Goal: Information Seeking & Learning: Understand process/instructions

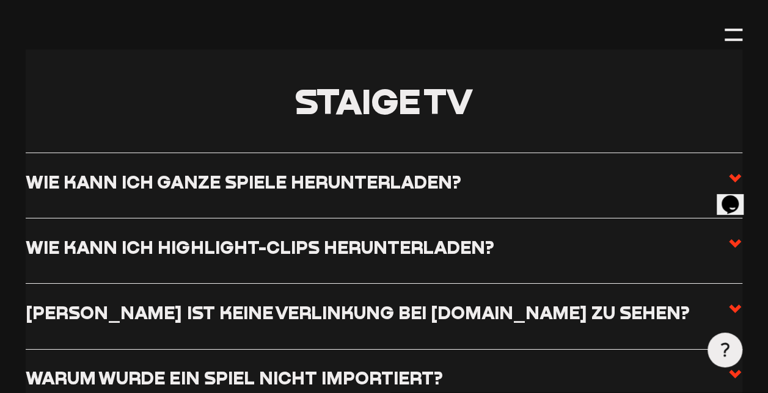
scroll to position [4335, 0]
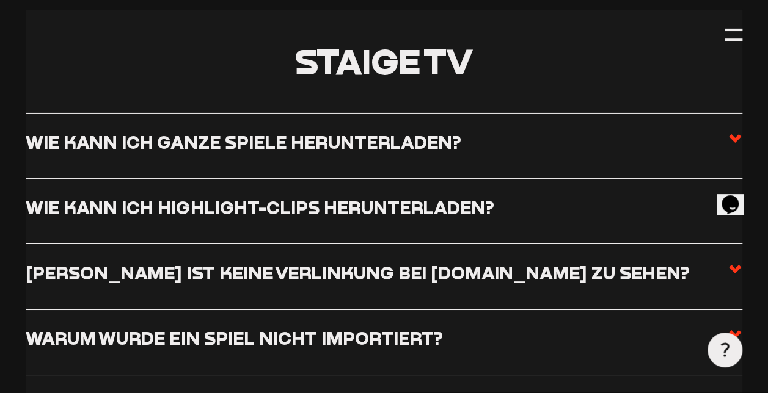
click at [732, 144] on icon at bounding box center [734, 138] width 15 height 15
click at [0, 0] on input "Wie kann ich ganze Spiele herunterladen?" at bounding box center [0, 0] width 0 height 0
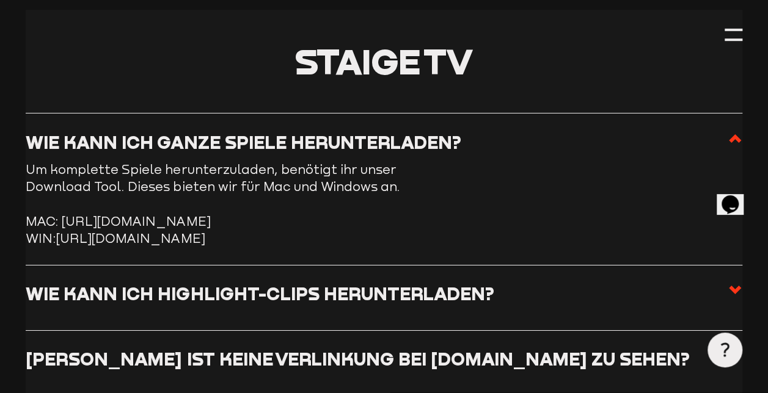
click at [205, 240] on link "[URL][DOMAIN_NAME]" at bounding box center [130, 238] width 148 height 14
click at [732, 292] on use at bounding box center [735, 290] width 12 height 9
click at [0, 0] on input "Wie kann ich Highlight-Clips herunterladen?" at bounding box center [0, 0] width 0 height 0
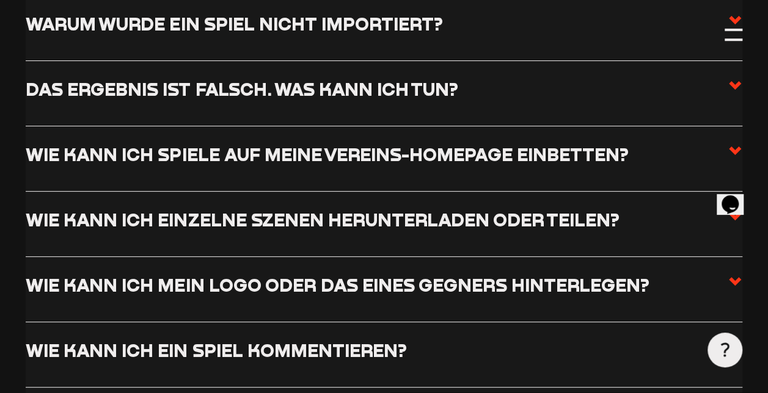
scroll to position [4758, 0]
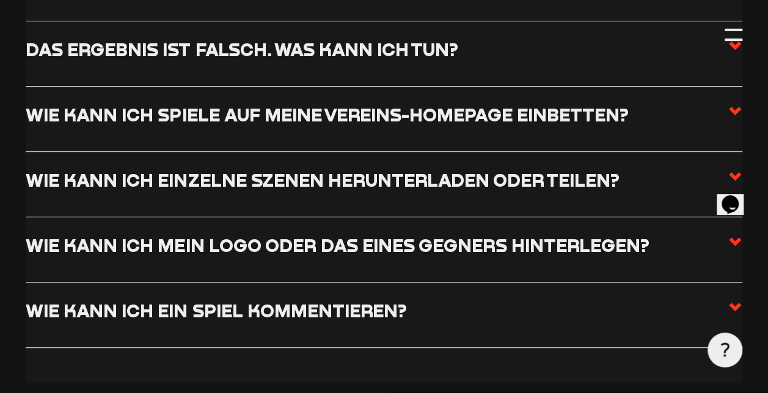
click at [739, 169] on icon at bounding box center [734, 176] width 15 height 15
click at [0, 0] on input "Wie kann ich einzelne Szenen herunterladen oder teilen?" at bounding box center [0, 0] width 0 height 0
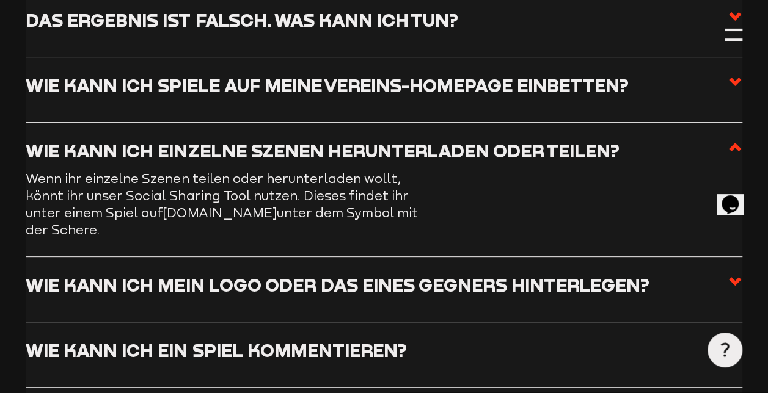
scroll to position [4720, 0]
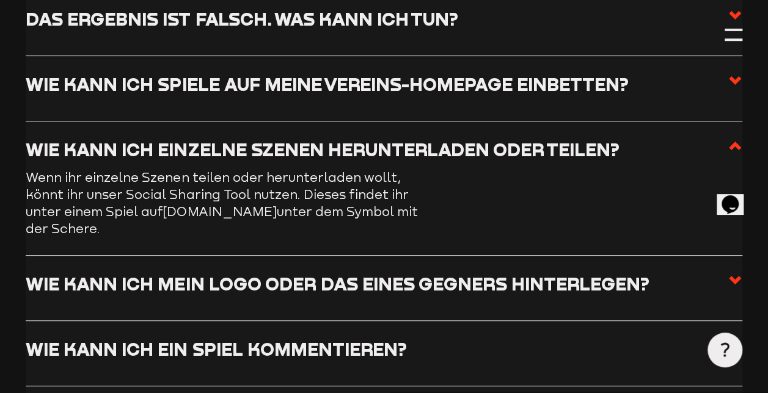
click at [734, 337] on div at bounding box center [724, 350] width 35 height 35
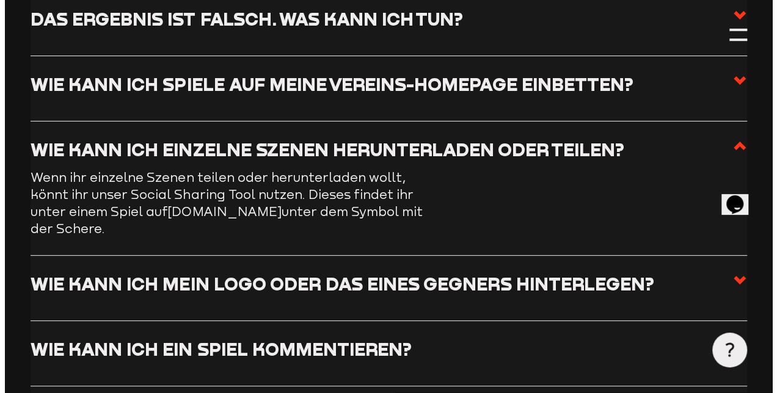
scroll to position [4698, 0]
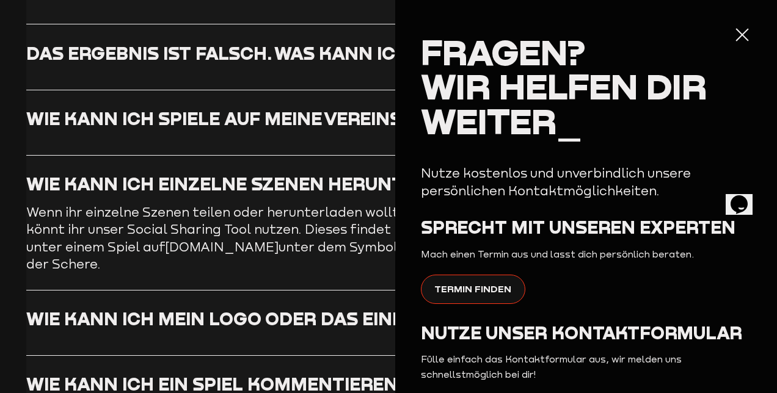
click at [315, 373] on label "Wie kann ich ein Spiel kommentieren?" at bounding box center [388, 388] width 725 height 31
click at [0, 0] on input "Wie kann ich ein Spiel kommentieren?" at bounding box center [0, 0] width 0 height 0
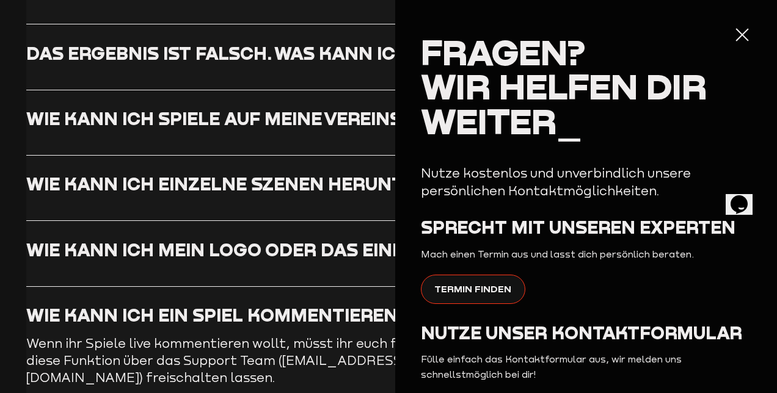
click at [271, 335] on p "Wenn ihr Spiele live kommentieren wollt, müsst ihr euch für diese Funktion über…" at bounding box center [224, 361] width 397 height 52
click at [734, 37] on div at bounding box center [742, 34] width 17 height 17
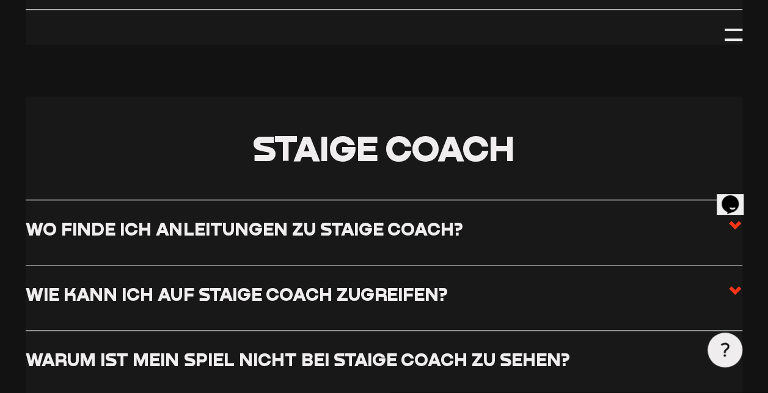
scroll to position [5238, 0]
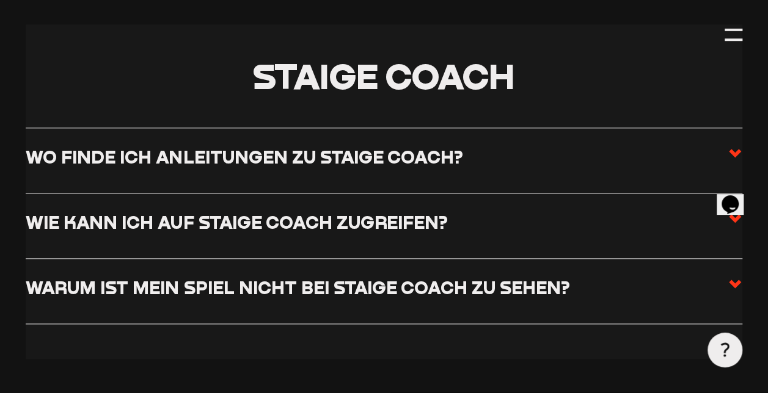
click at [506, 154] on label "Wo finde ich Anleitungen zu Staige Coach?" at bounding box center [384, 161] width 716 height 31
click at [0, 0] on input "Wo finde ich Anleitungen zu Staige Coach?" at bounding box center [0, 0] width 0 height 0
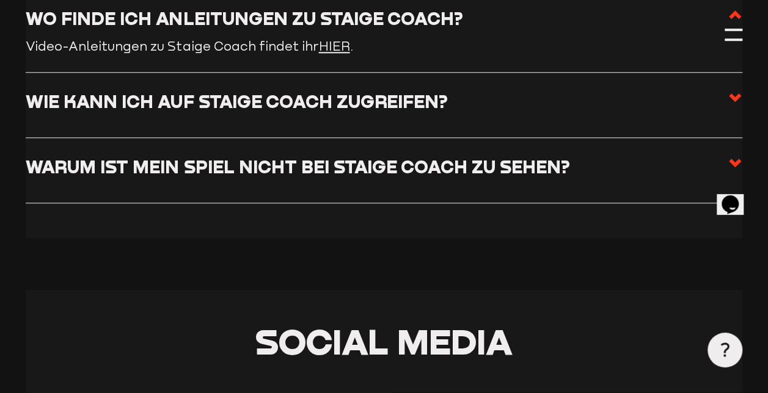
scroll to position [5099, 0]
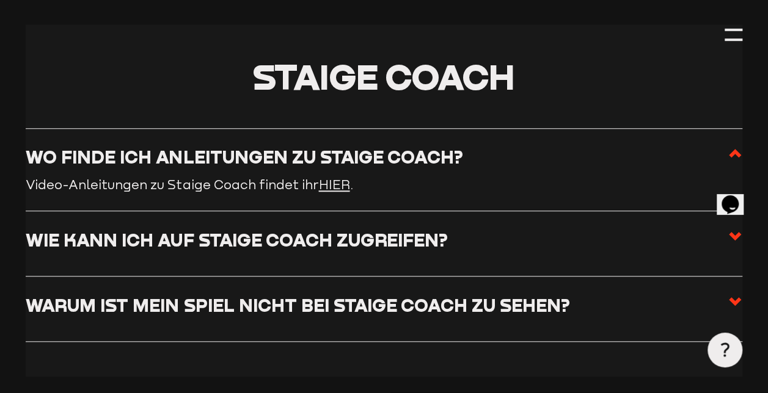
click at [506, 231] on label "Wie kann ich auf Staige Coach zugreifen?" at bounding box center [384, 244] width 716 height 31
click at [0, 0] on input "Wie kann ich auf Staige Coach zugreifen?" at bounding box center [0, 0] width 0 height 0
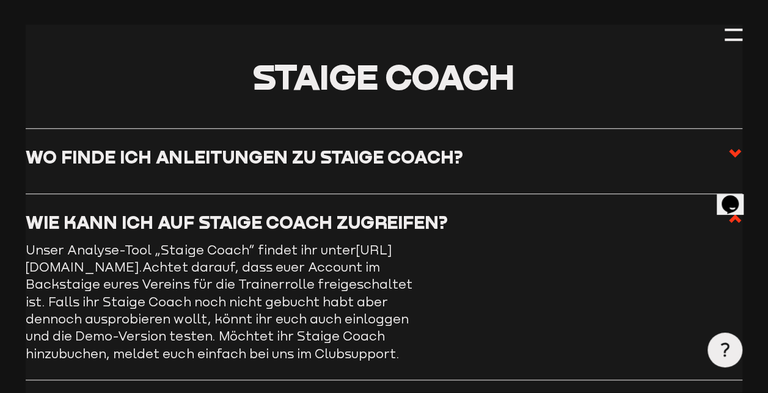
click at [519, 237] on label "Wie kann ich auf Staige Coach zugreifen?" at bounding box center [384, 226] width 716 height 31
click at [0, 0] on input "Wie kann ich auf Staige Coach zugreifen?" at bounding box center [0, 0] width 0 height 0
click at [519, 237] on label "Wie kann ich auf Staige Coach zugreifen?" at bounding box center [384, 226] width 716 height 31
click at [0, 0] on input "Wie kann ich auf Staige Coach zugreifen?" at bounding box center [0, 0] width 0 height 0
click at [519, 237] on label "Wie kann ich auf Staige Coach zugreifen?" at bounding box center [384, 226] width 716 height 31
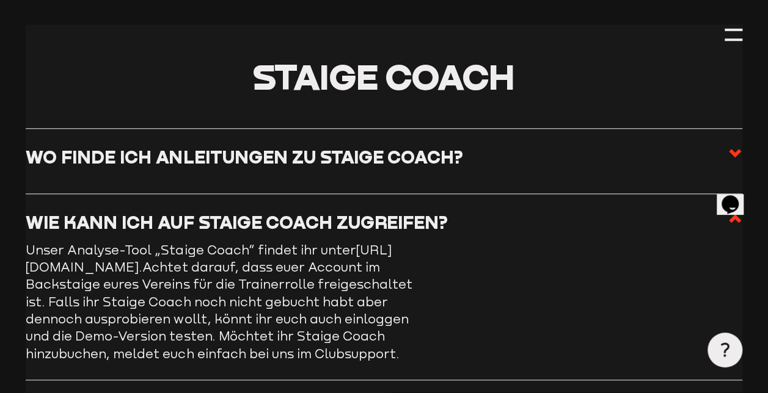
click at [0, 0] on input "Wie kann ich auf Staige Coach zugreifen?" at bounding box center [0, 0] width 0 height 0
